Goal: Task Accomplishment & Management: Use online tool/utility

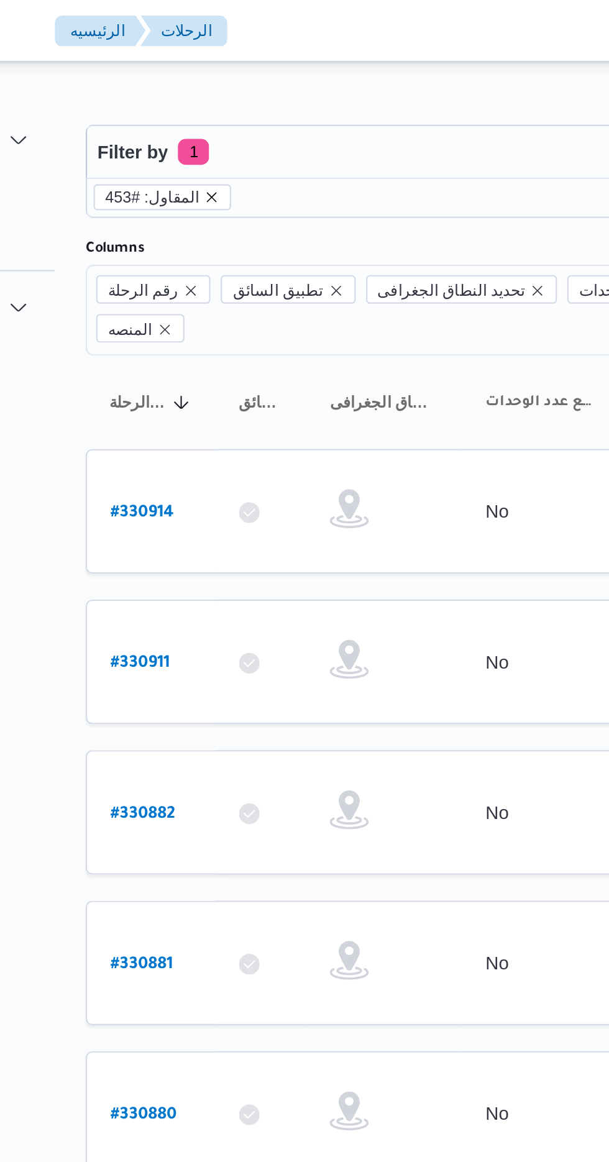
click at [219, 97] on icon "remove selected entity" at bounding box center [221, 94] width 7 height 7
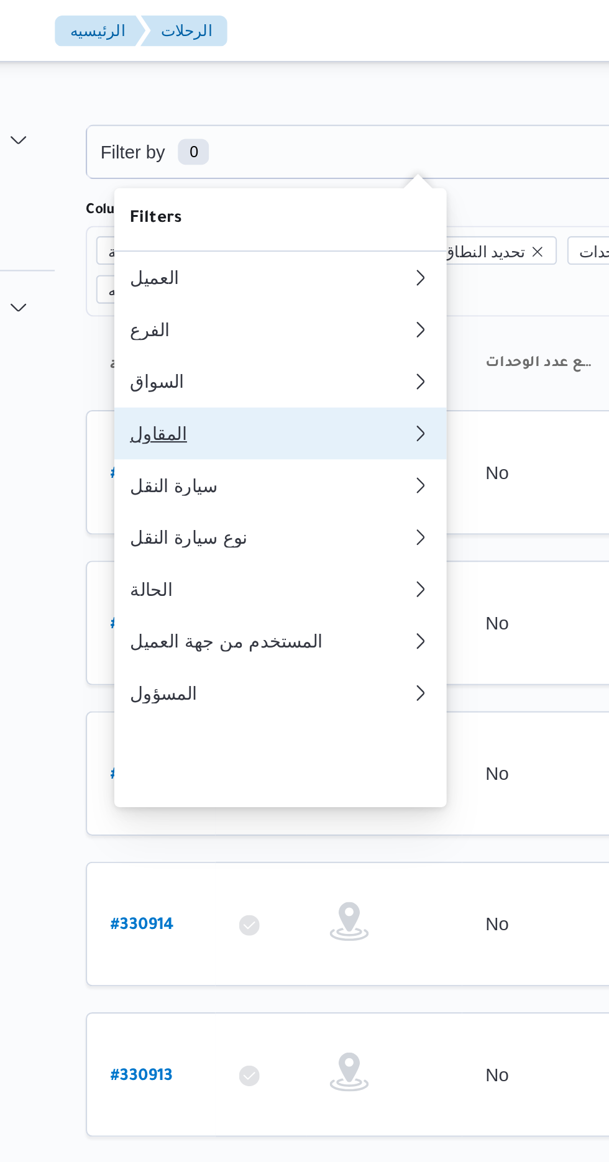
click at [260, 212] on div "المقاول" at bounding box center [247, 208] width 129 height 10
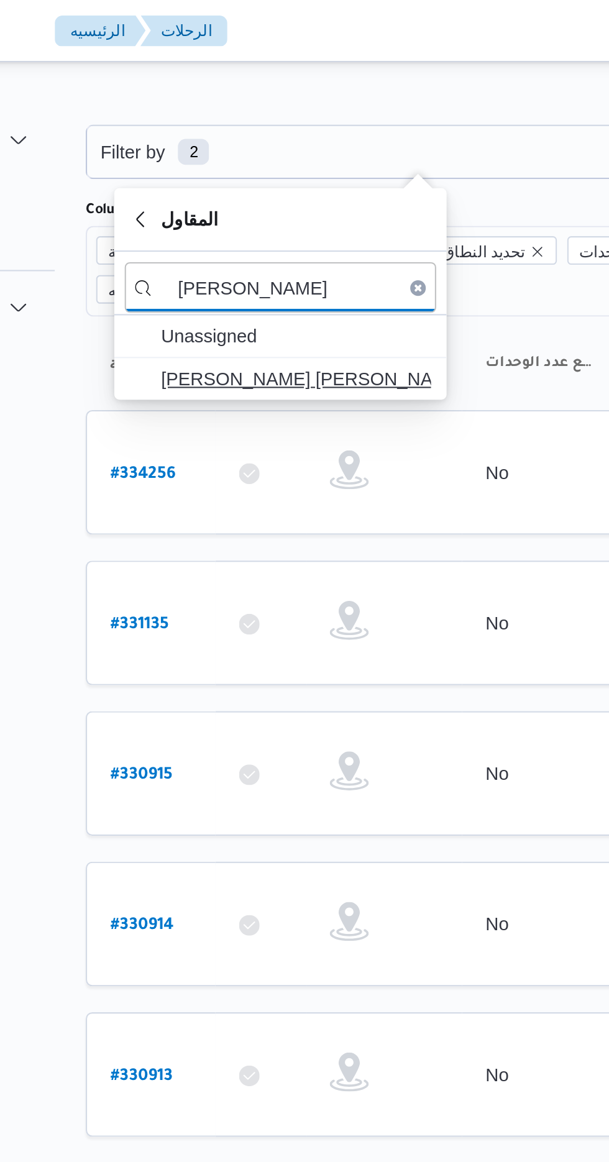
type input "[PERSON_NAME]"
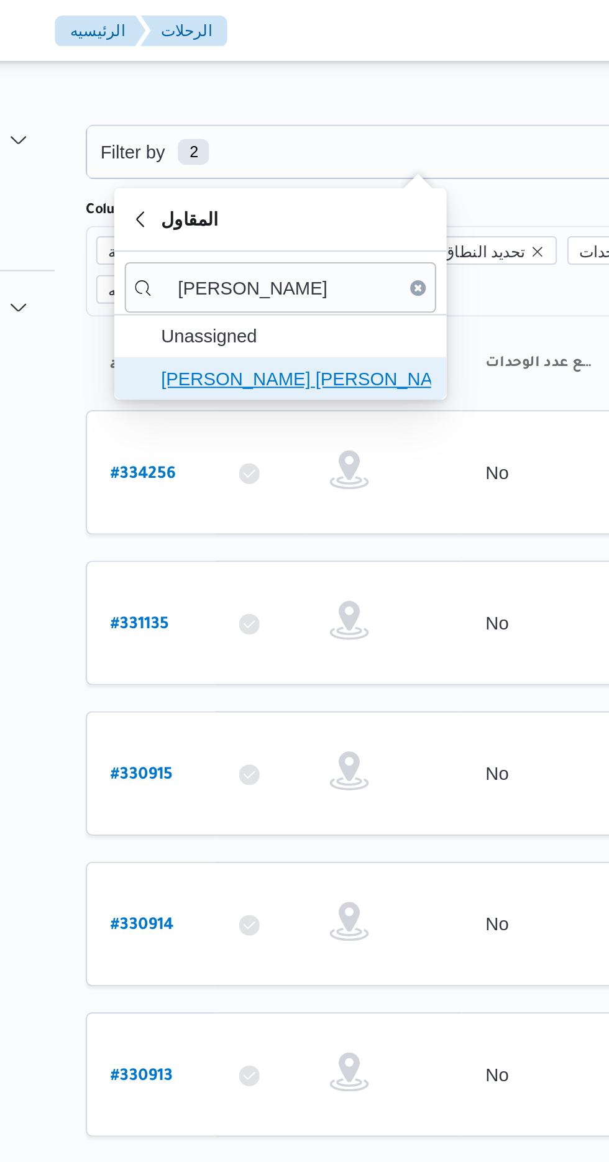
click at [284, 185] on span "[PERSON_NAME] [PERSON_NAME]" at bounding box center [262, 181] width 129 height 15
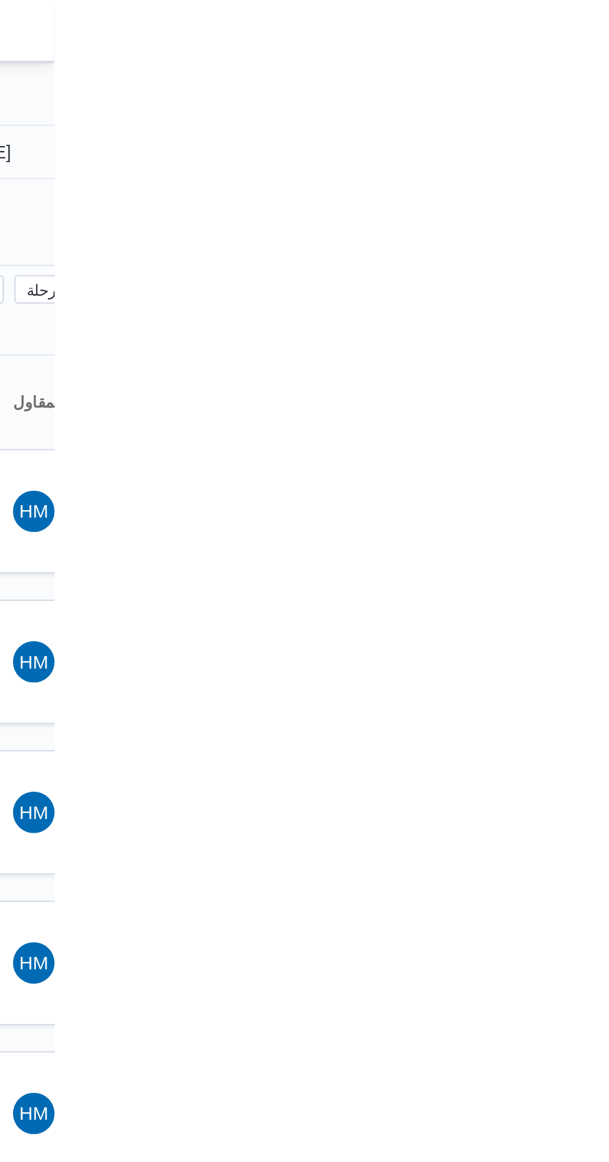
type input "[DATE]"
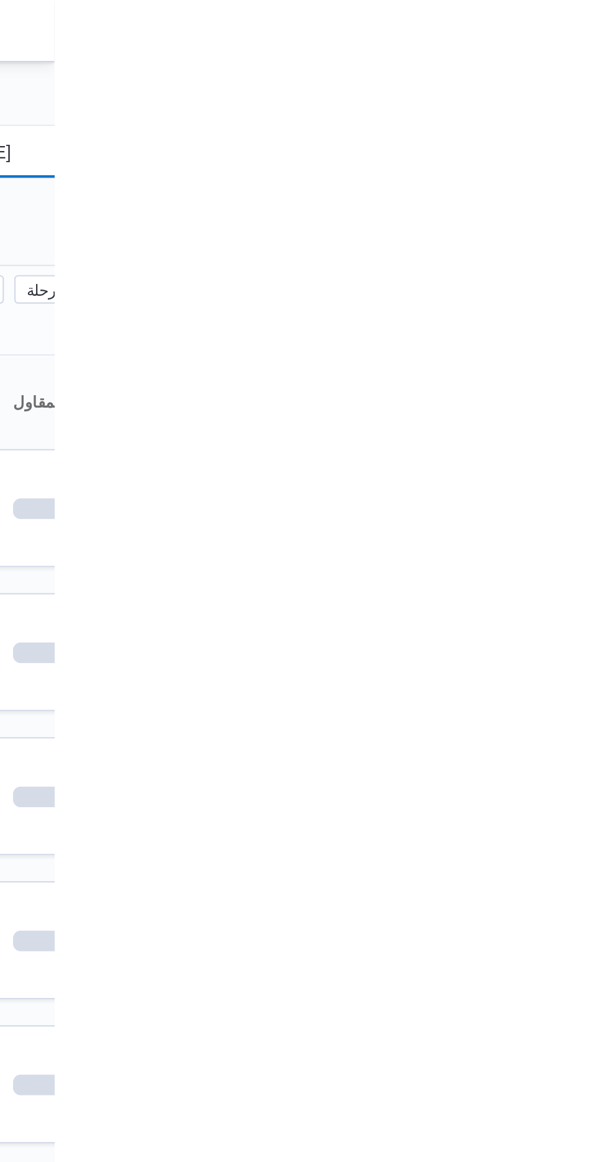
click at [599, 70] on input "[DATE]" at bounding box center [565, 72] width 141 height 25
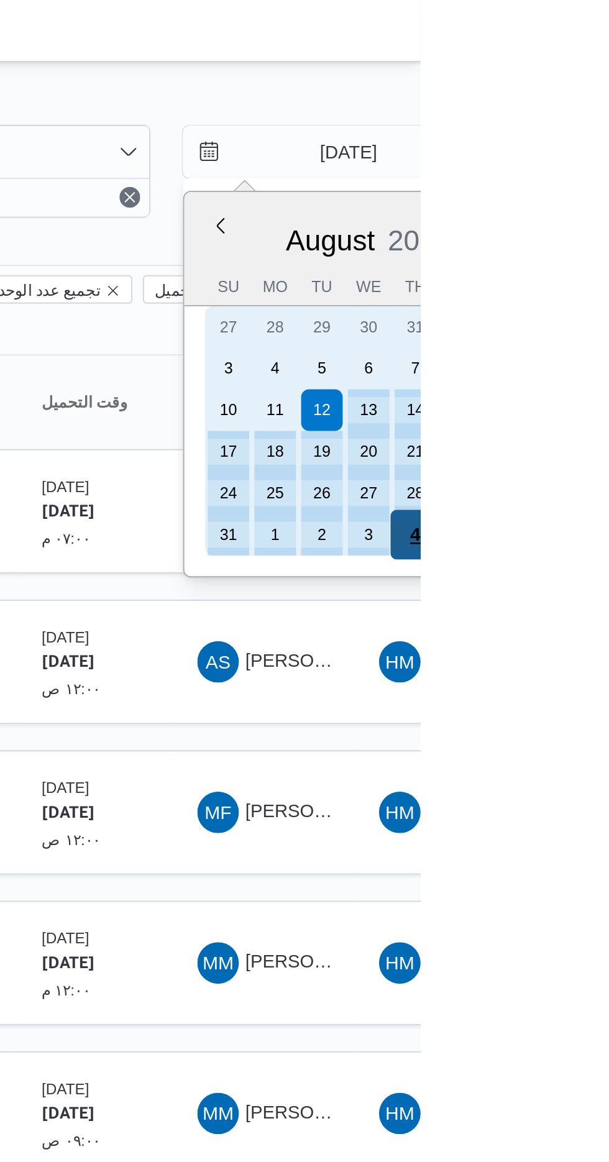
click at [605, 252] on div "4" at bounding box center [606, 256] width 24 height 24
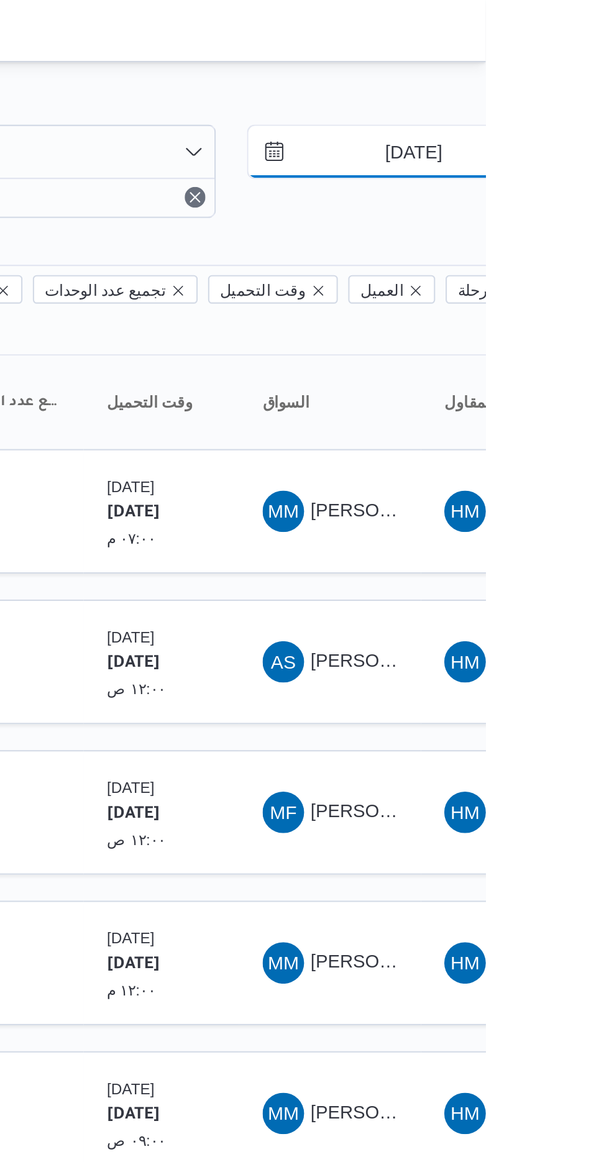
click at [584, 71] on input "[DATE]" at bounding box center [565, 72] width 141 height 25
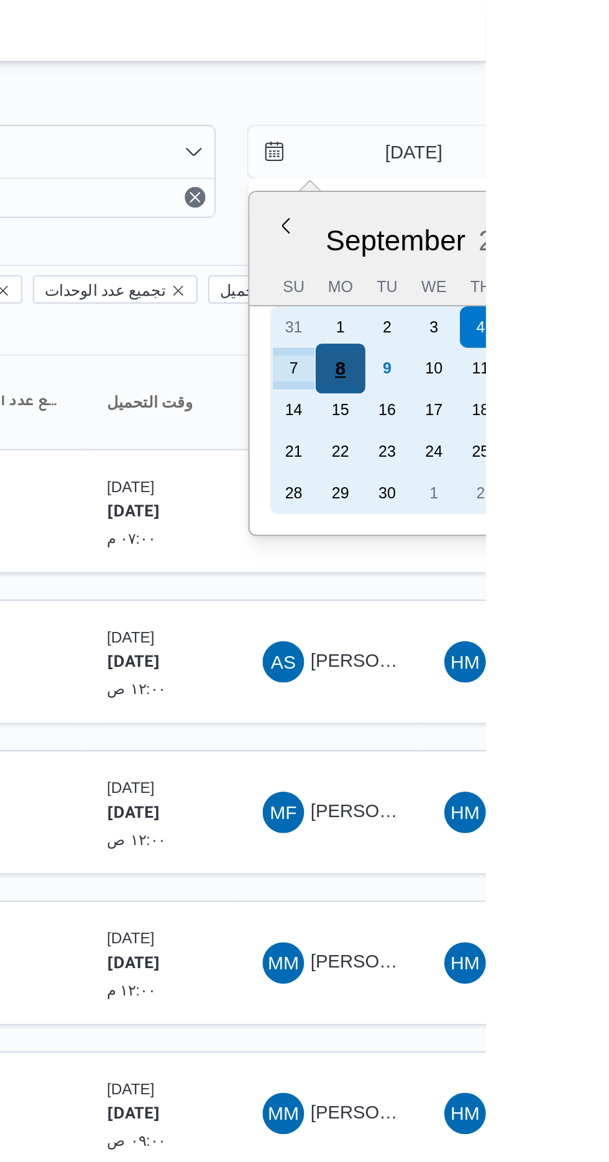
click at [539, 174] on div "8" at bounding box center [539, 177] width 24 height 24
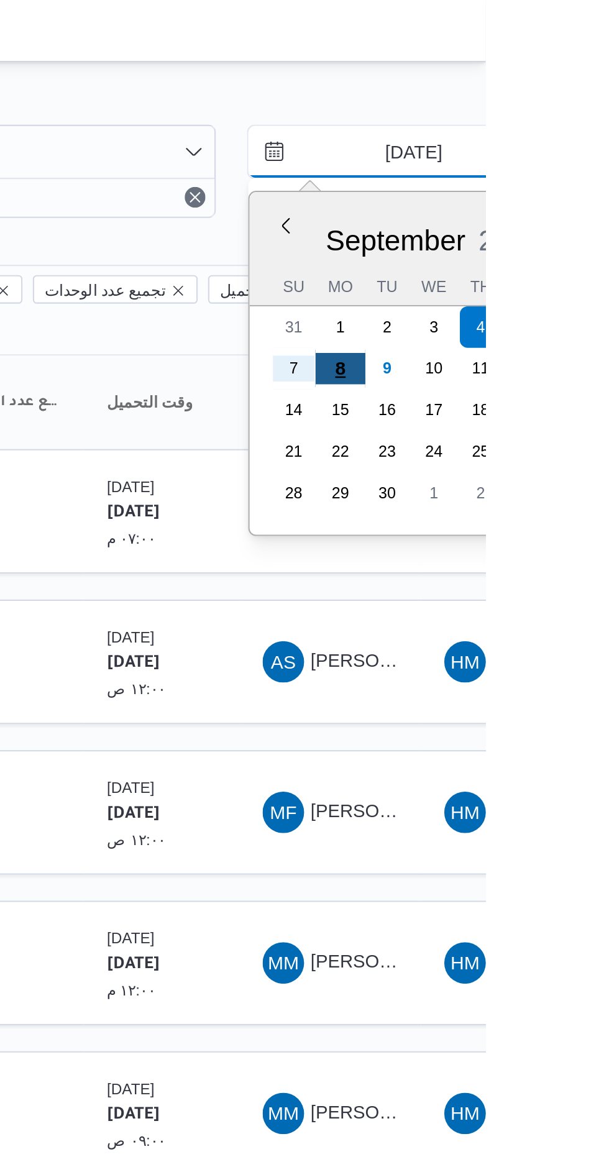
type input "[DATE]"
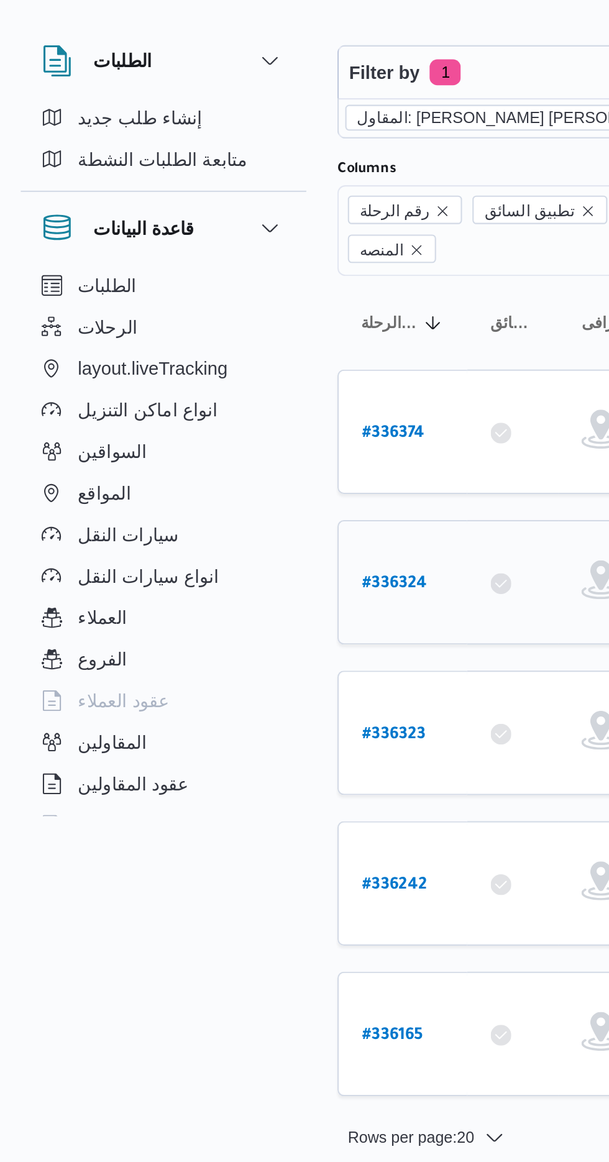
click at [184, 314] on b "# 336324" at bounding box center [188, 318] width 31 height 9
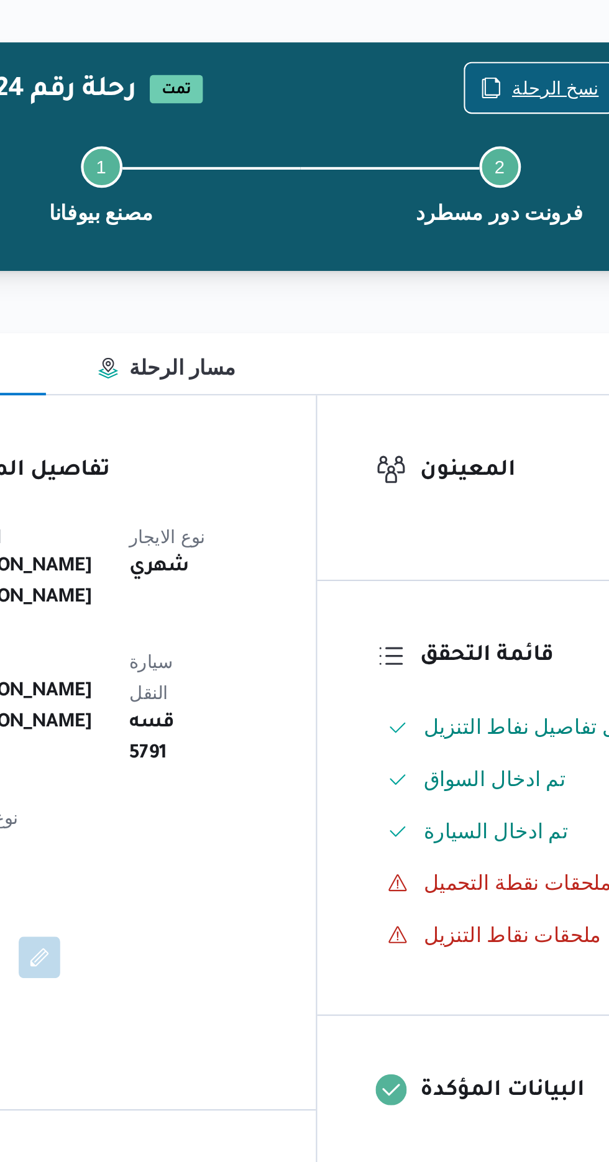
click at [491, 73] on span "نسخ الرحلة" at bounding box center [495, 80] width 71 height 24
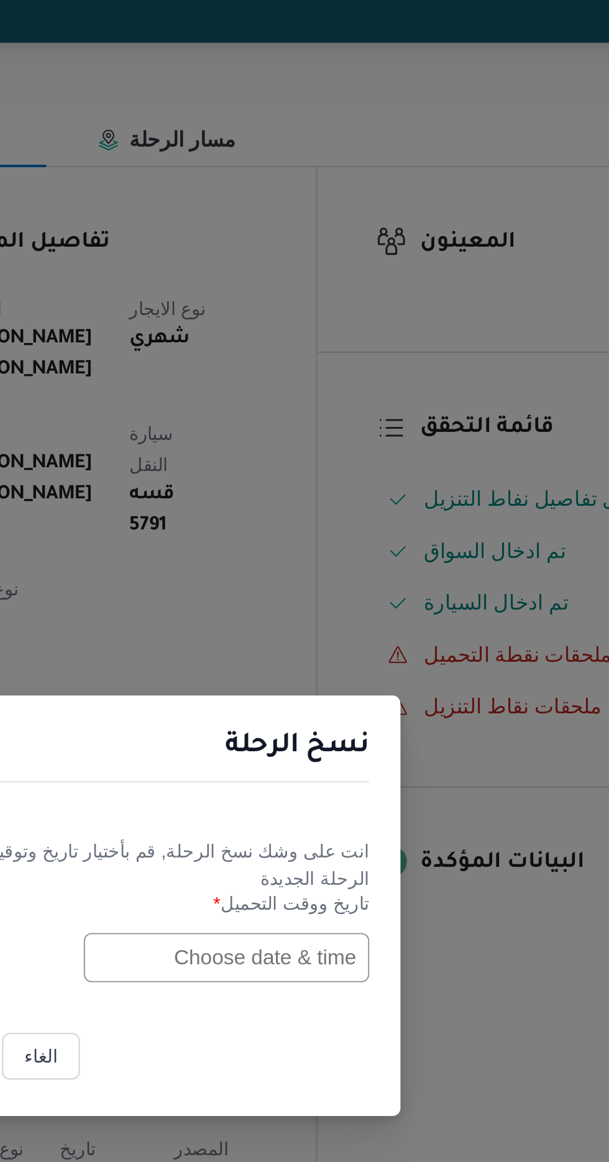
click at [338, 608] on input "text" at bounding box center [345, 606] width 137 height 24
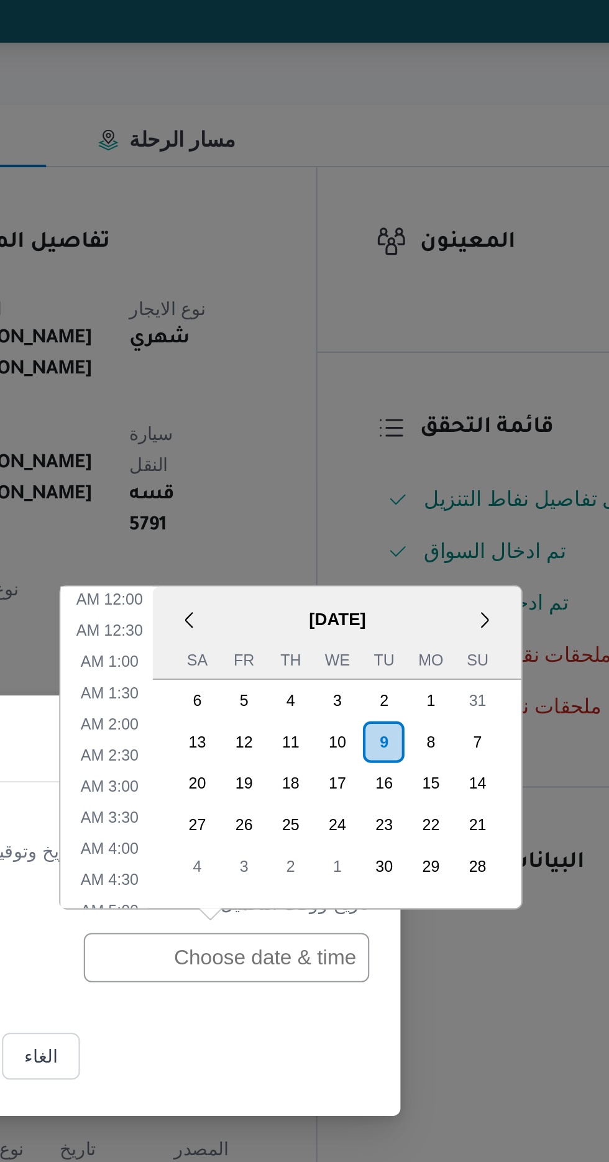
scroll to position [391, 0]
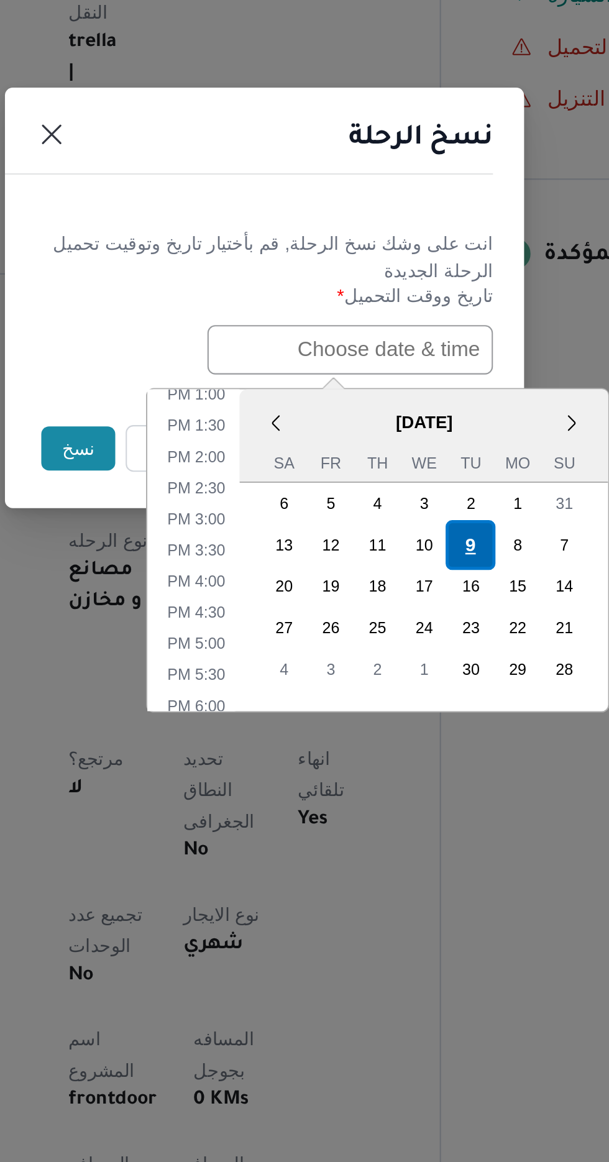
click at [403, 696] on div "9" at bounding box center [403, 699] width 24 height 24
type input "[DATE] 12:00AM"
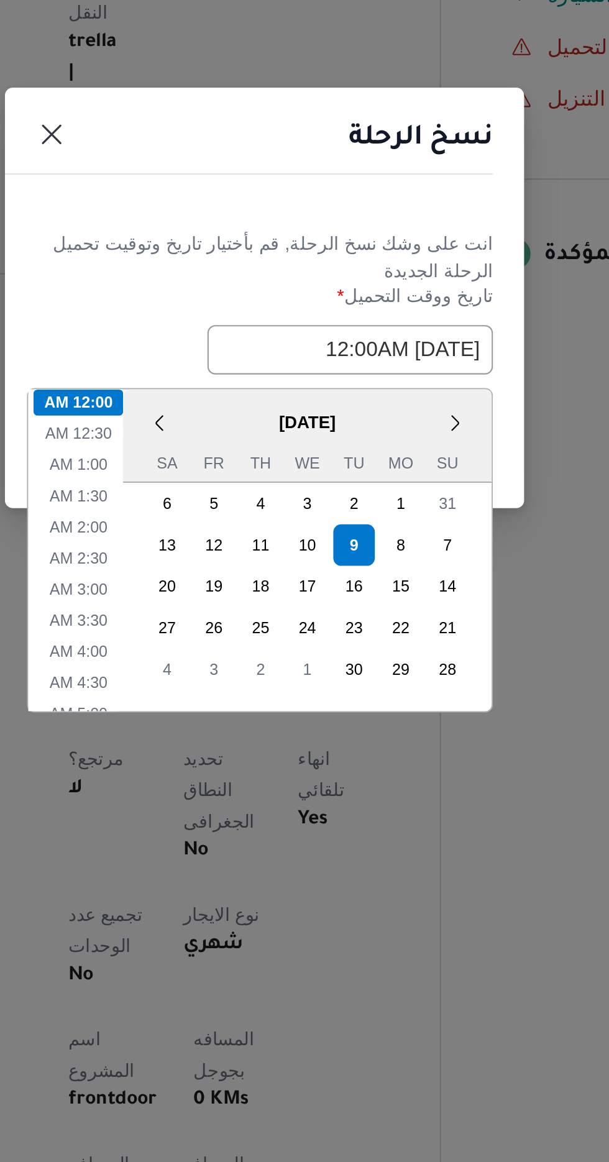
click at [326, 516] on header "نسخ الرحلة" at bounding box center [289, 508] width 248 height 27
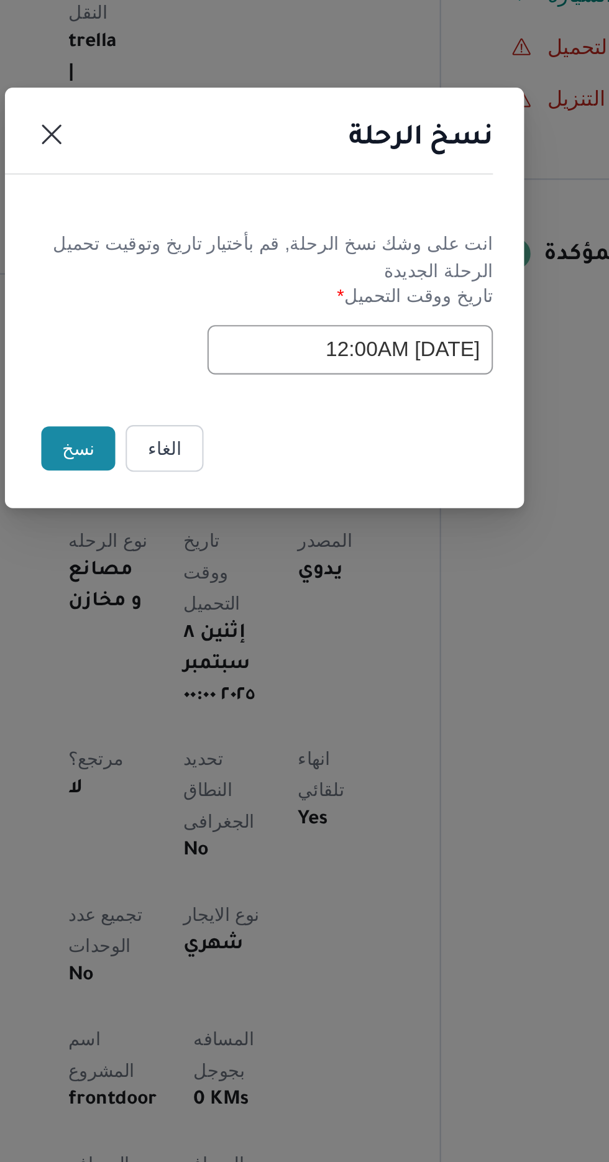
click at [209, 648] on button "نسخ" at bounding box center [215, 652] width 35 height 21
